Goal: Task Accomplishment & Management: Use online tool/utility

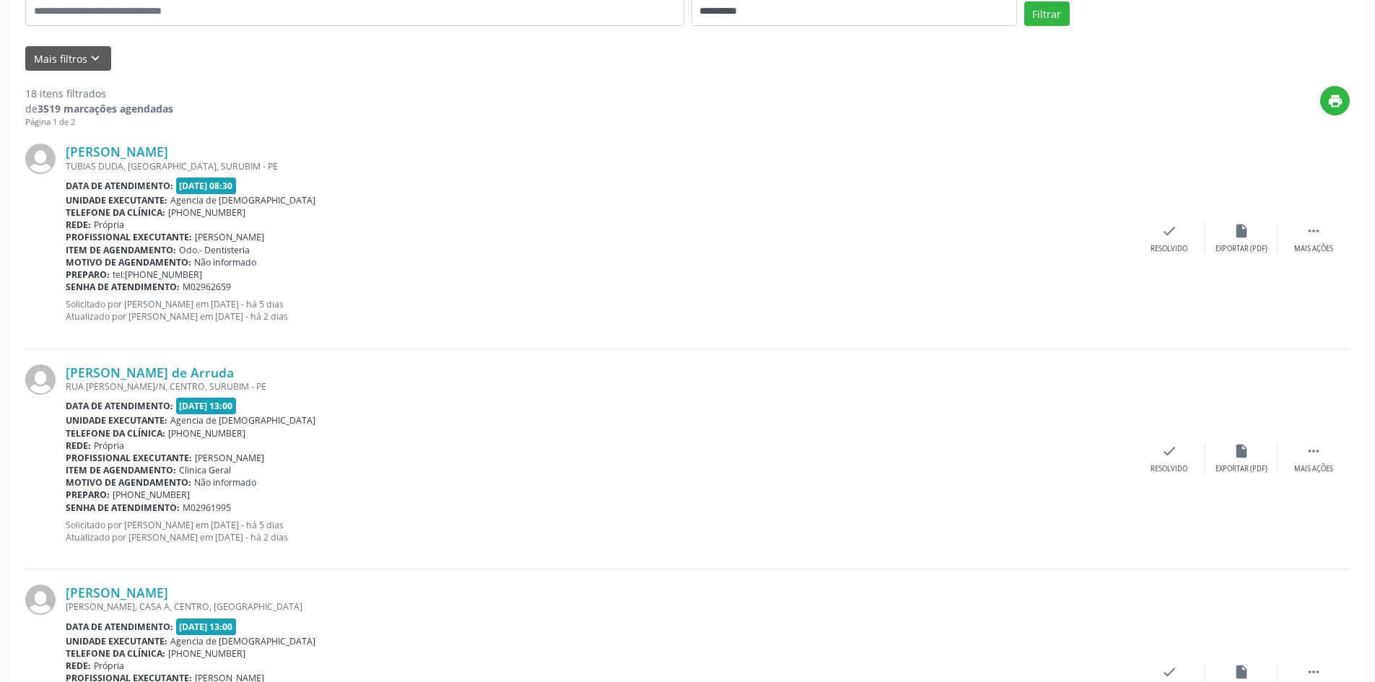
scroll to position [361, 0]
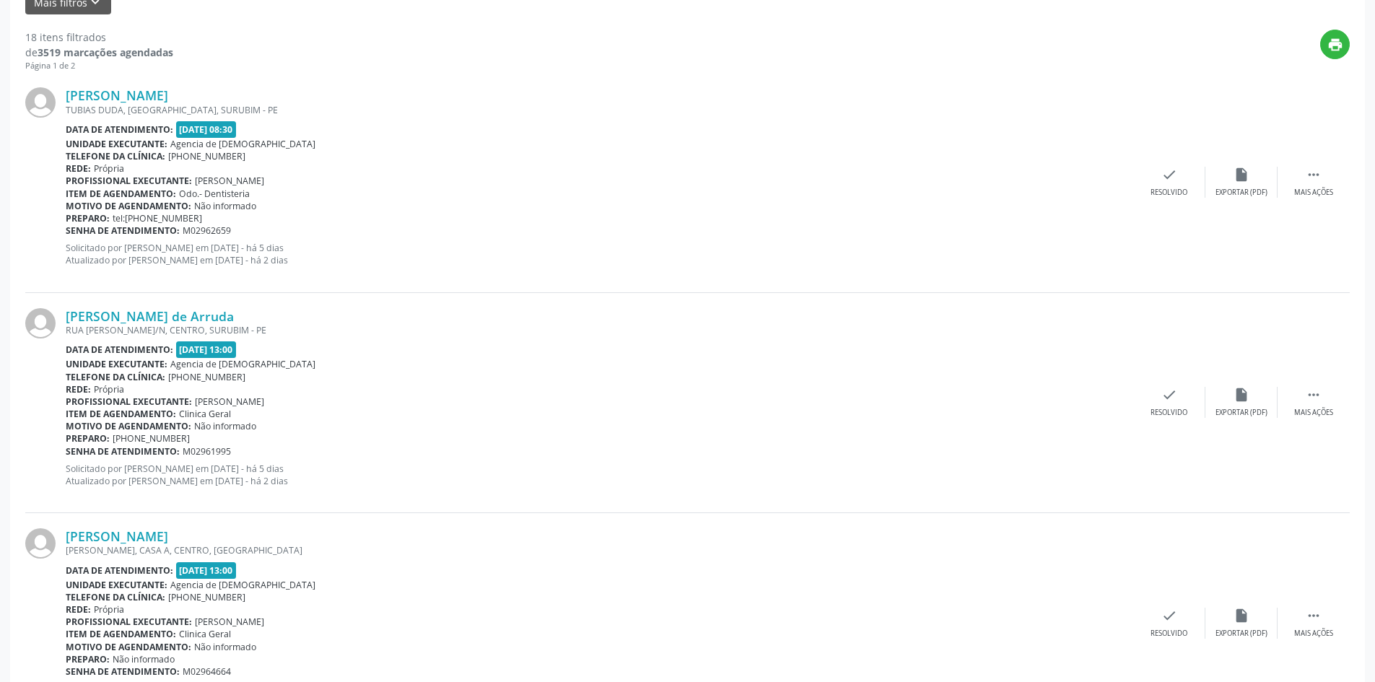
drag, startPoint x: 668, startPoint y: 105, endPoint x: 776, endPoint y: 108, distance: 108.3
click at [668, 105] on div "TUBIAS DUDA, [GEOGRAPHIC_DATA], SURUBIM - PE" at bounding box center [600, 110] width 1068 height 12
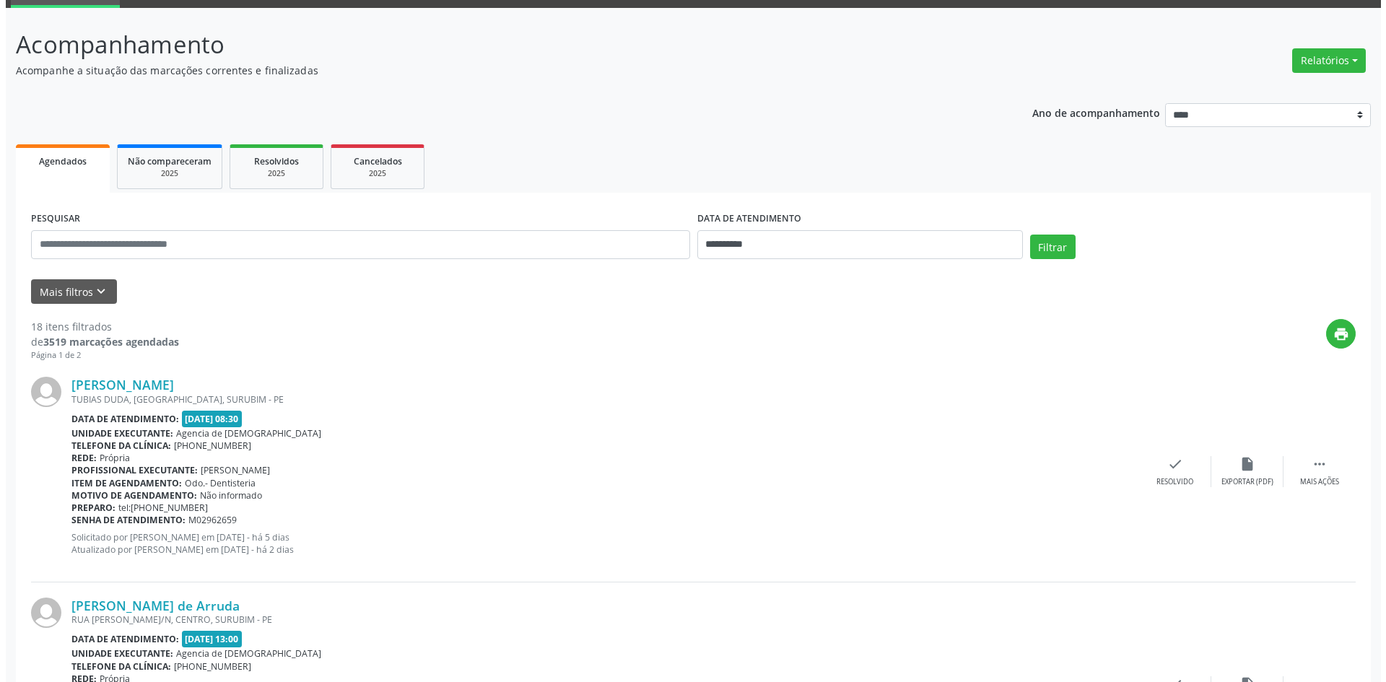
scroll to position [0, 0]
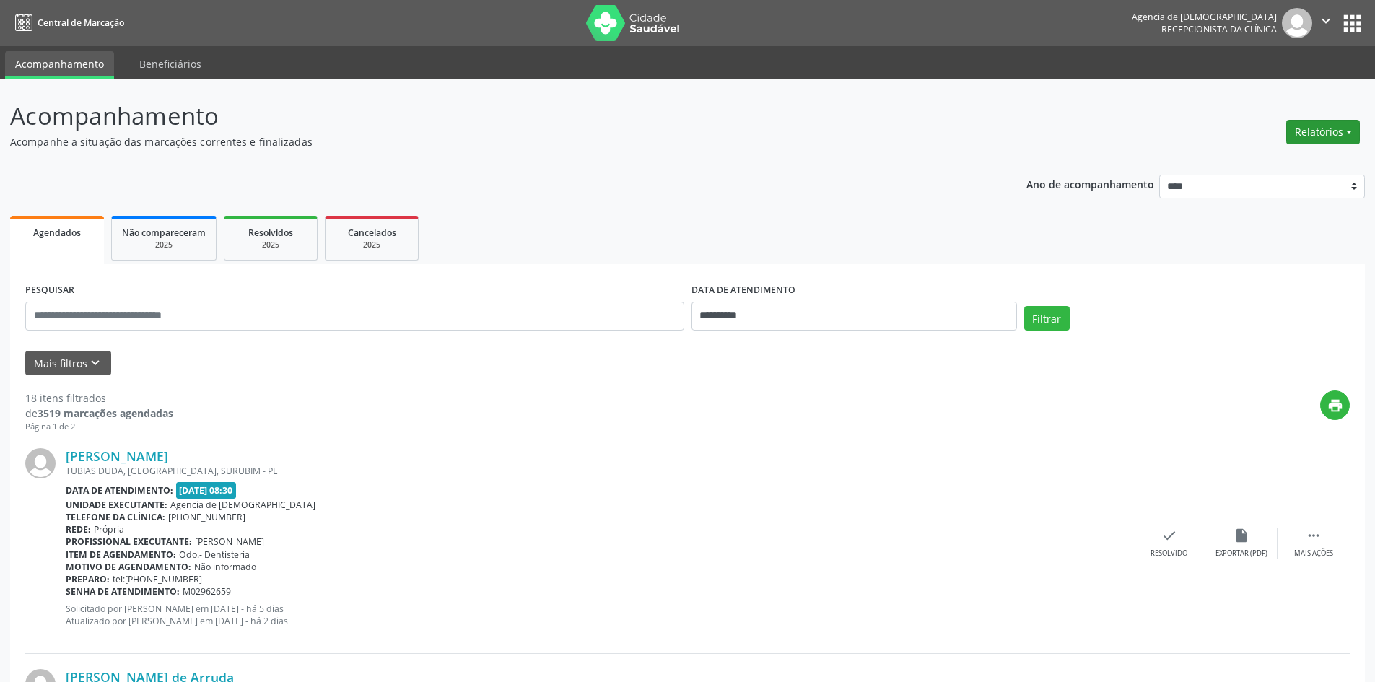
click at [1338, 133] on button "Relatórios" at bounding box center [1323, 132] width 74 height 25
click at [1253, 166] on link "Agendamentos" at bounding box center [1283, 163] width 155 height 20
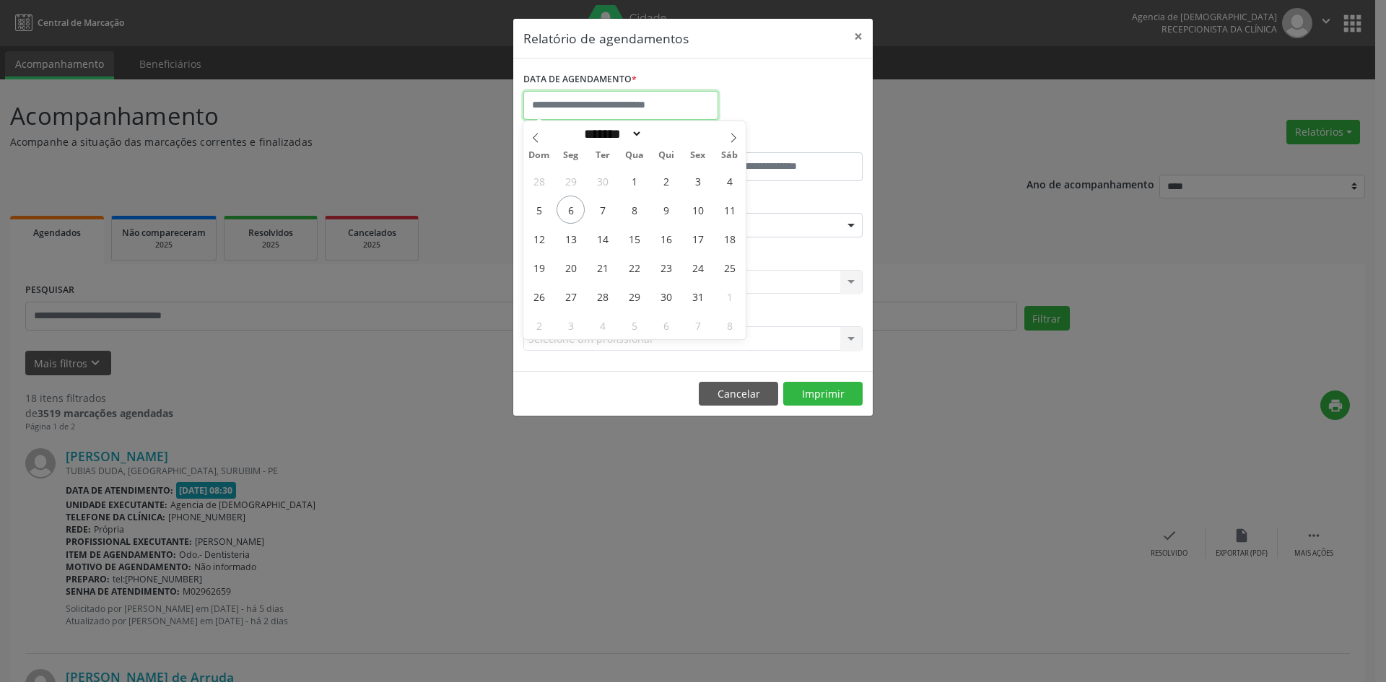
click at [625, 114] on input "text" at bounding box center [620, 105] width 195 height 29
click at [565, 217] on span "6" at bounding box center [571, 210] width 28 height 28
type input "**********"
click at [565, 217] on span "6" at bounding box center [571, 210] width 28 height 28
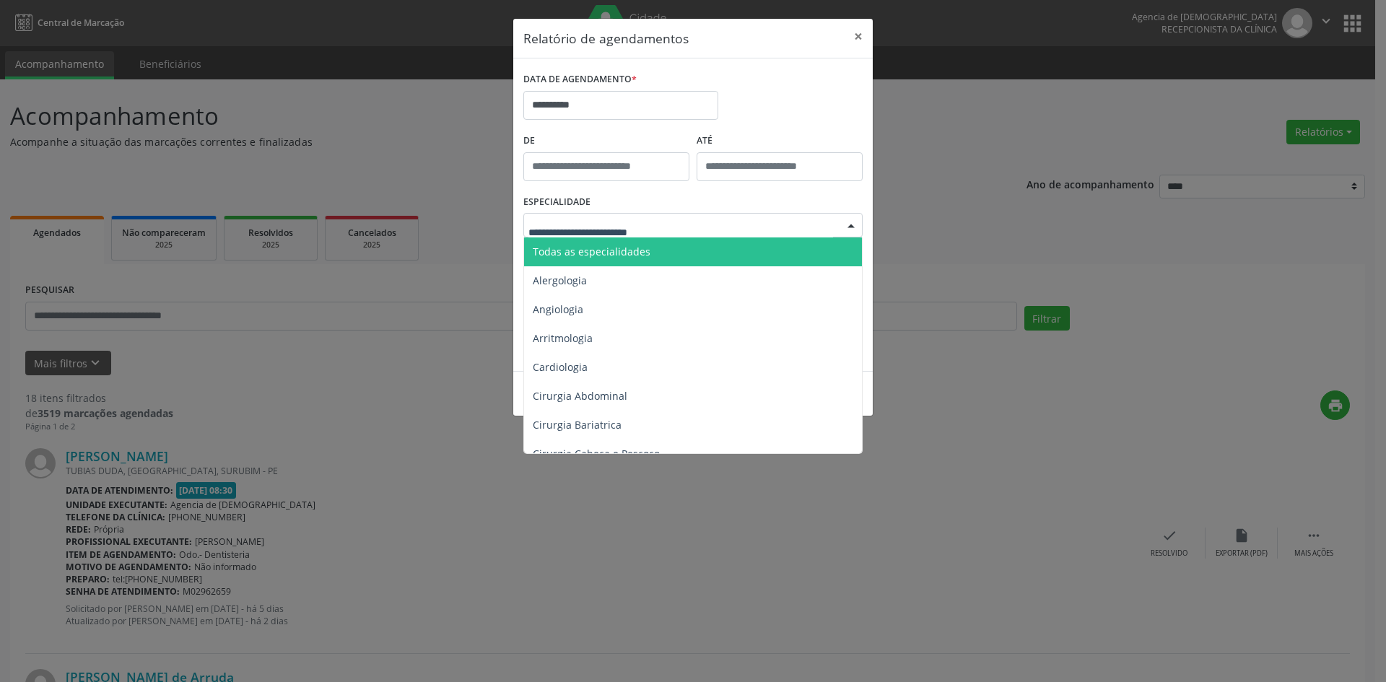
click at [664, 233] on div at bounding box center [692, 225] width 339 height 25
drag, startPoint x: 663, startPoint y: 256, endPoint x: 671, endPoint y: 269, distance: 15.2
click at [663, 256] on span "Todas as especialidades" at bounding box center [694, 252] width 340 height 29
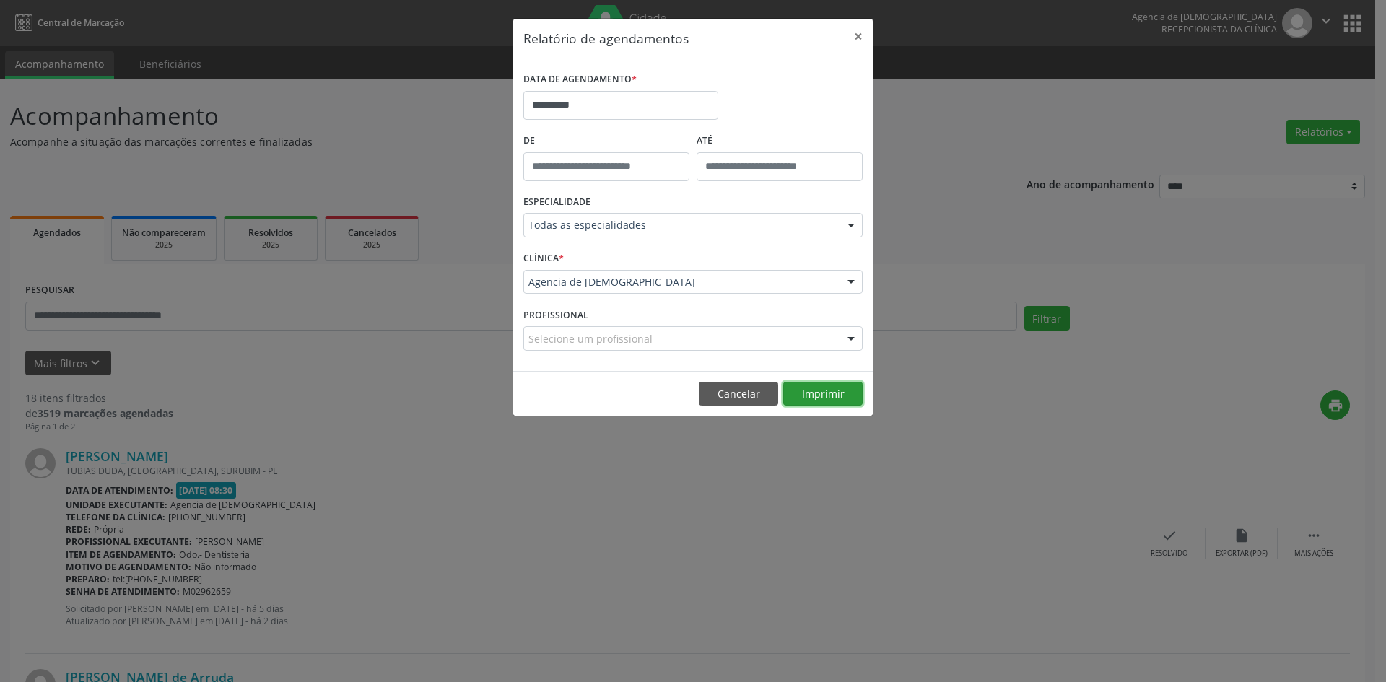
click at [826, 390] on button "Imprimir" at bounding box center [822, 394] width 79 height 25
